Goal: Information Seeking & Learning: Compare options

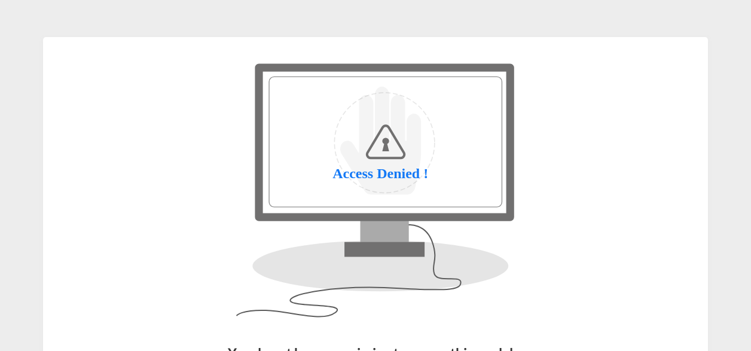
scroll to position [153, 0]
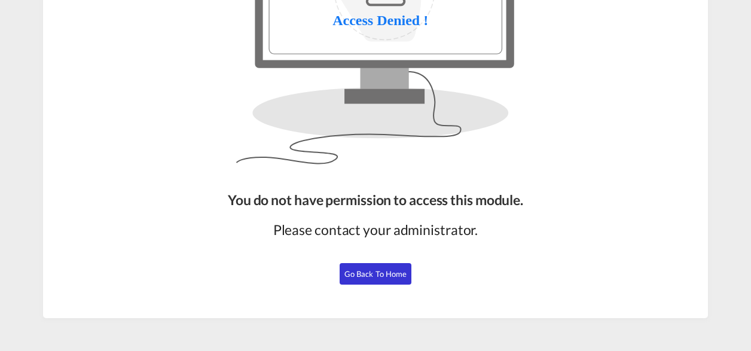
click at [385, 275] on button "Go Back to Home" at bounding box center [375, 274] width 72 height 22
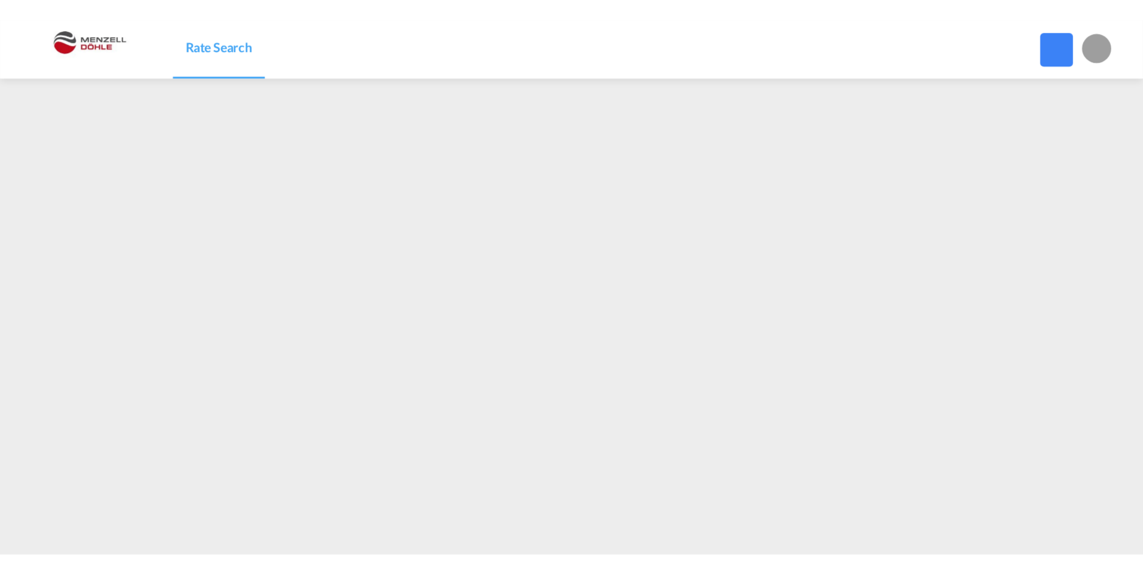
scroll to position [148, 0]
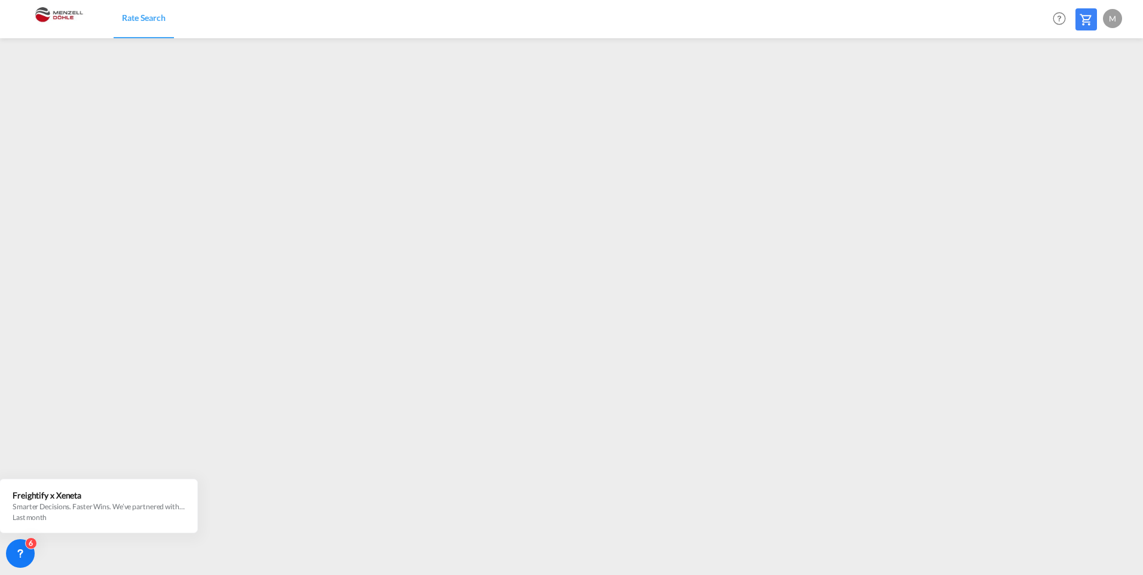
click at [700, 350] on md-content "Rate Search Help Resources Product Release M My Profile Logout" at bounding box center [571, 287] width 1143 height 575
